Goal: Check status: Check status

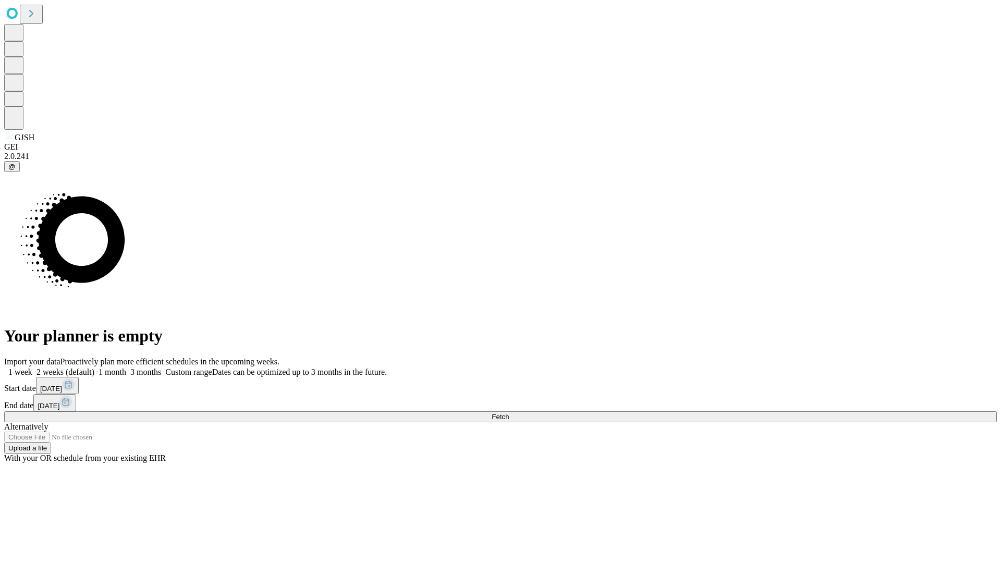
click at [509, 413] on span "Fetch" at bounding box center [500, 417] width 17 height 8
